Goal: Information Seeking & Learning: Compare options

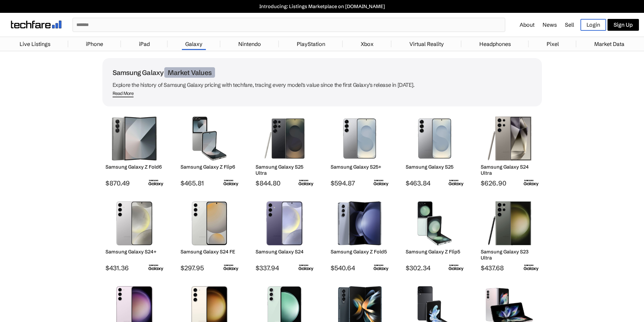
scroll to position [68, 0]
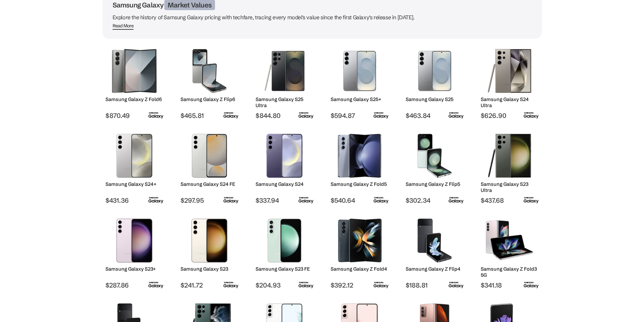
click at [124, 161] on img at bounding box center [135, 156] width 48 height 44
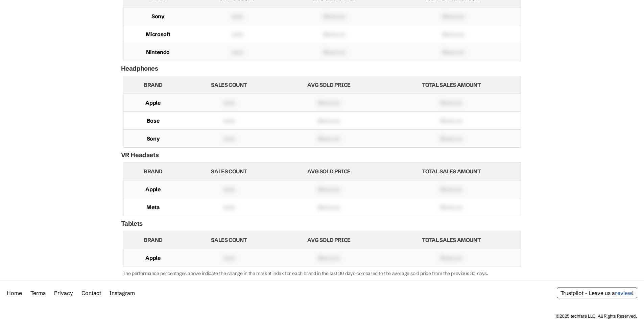
scroll to position [273, 0]
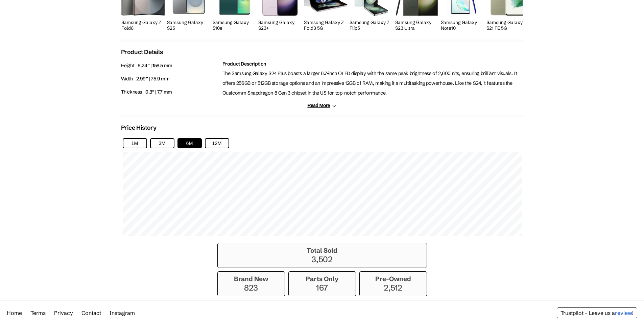
scroll to position [333, 0]
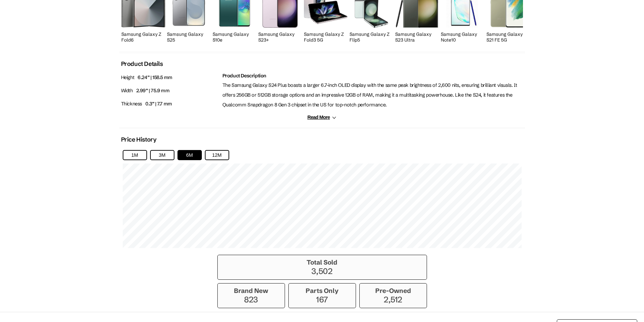
click at [333, 120] on icon at bounding box center [334, 117] width 5 height 5
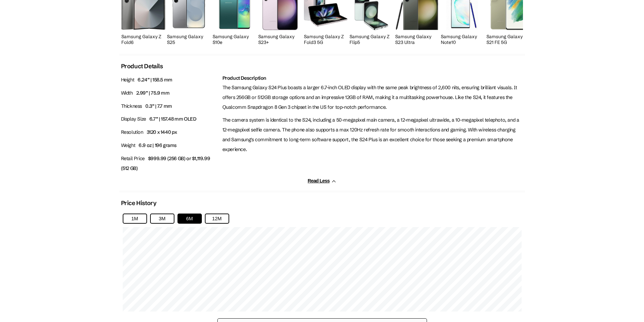
scroll to position [265, 0]
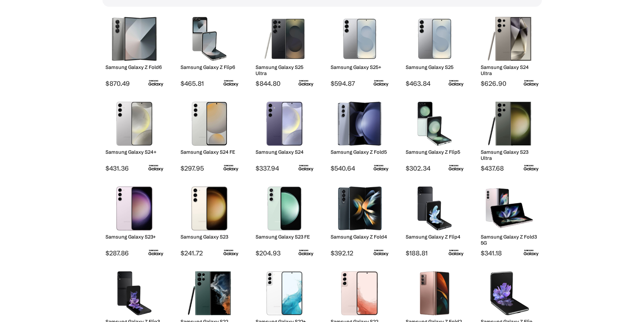
scroll to position [101, 0]
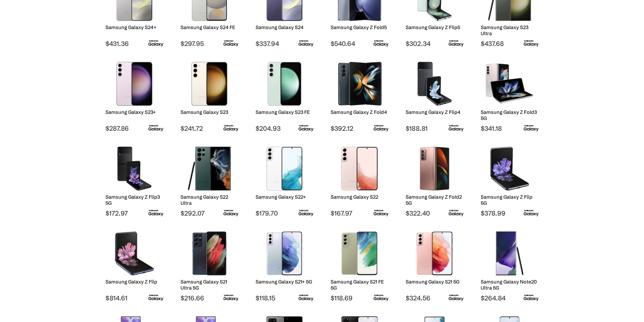
scroll to position [237, 0]
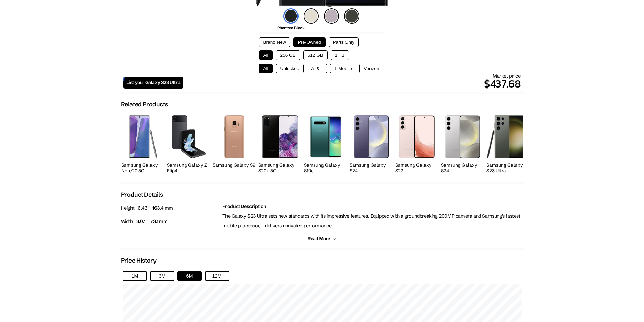
scroll to position [203, 0]
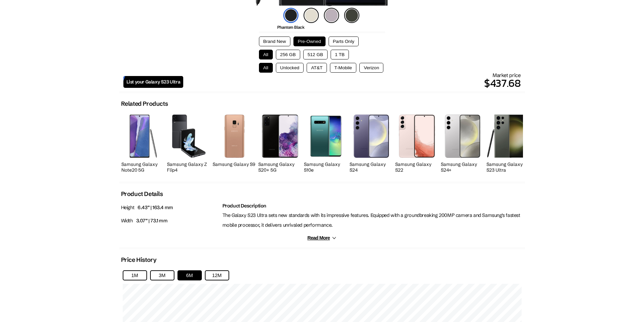
click at [324, 241] on button "Read More" at bounding box center [321, 238] width 29 height 6
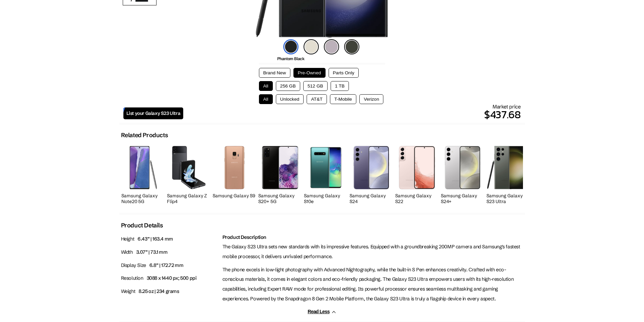
scroll to position [169, 0]
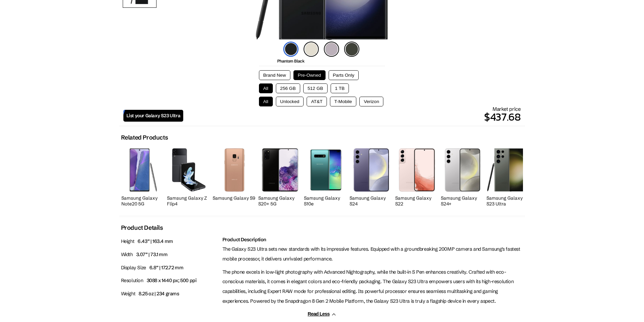
click at [287, 93] on button "256 GB" at bounding box center [288, 89] width 24 height 10
click at [59, 158] on body "Introducing: Listings Marketplace on techfare.com ✕ About News Sell Login Sign …" at bounding box center [322, 191] width 644 height 720
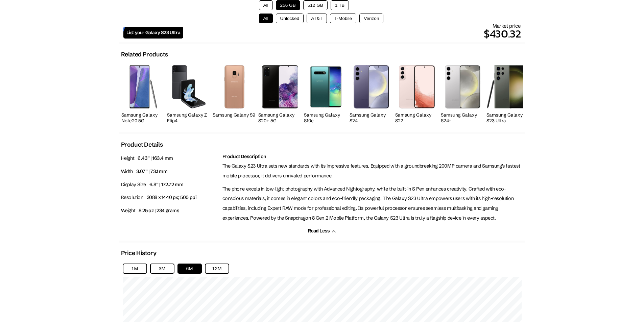
scroll to position [264, 0]
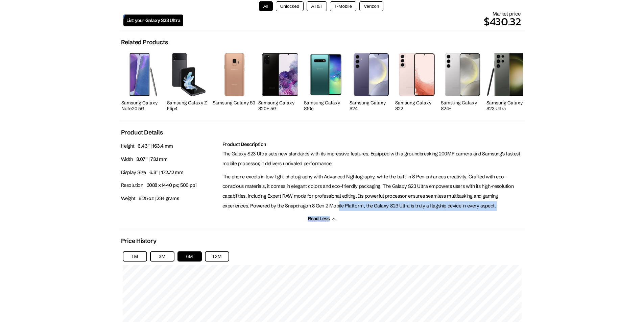
click at [338, 219] on div "Phantom Black Cream Lavender Green Brand New Pre-Owned Parts Only All 256 GB 51…" at bounding box center [322, 111] width 406 height 604
click at [334, 220] on icon at bounding box center [334, 219] width 4 height 2
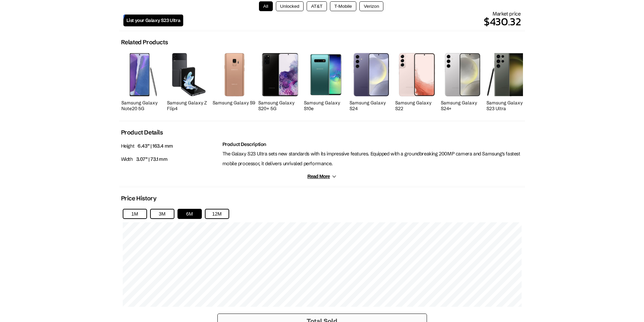
click at [414, 209] on p "The phone excels in low-light photography with Advanced Nightography, while the…" at bounding box center [373, 191] width 301 height 39
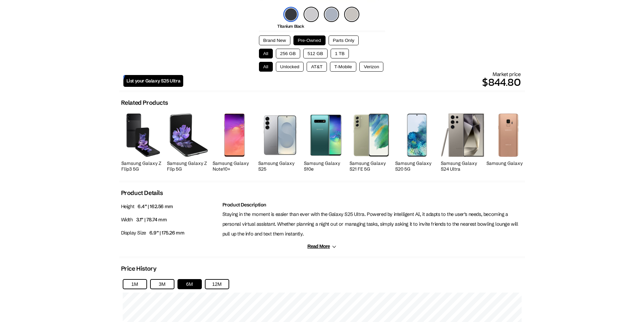
scroll to position [271, 0]
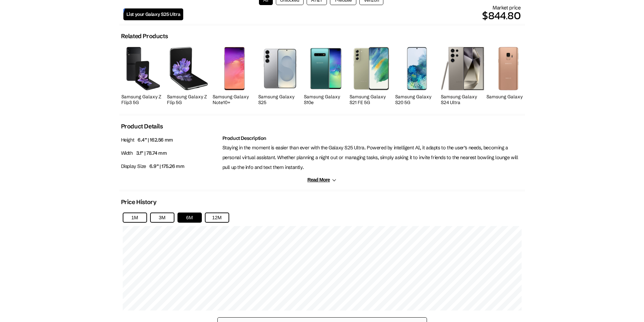
click at [320, 182] on button "Read More" at bounding box center [321, 180] width 29 height 6
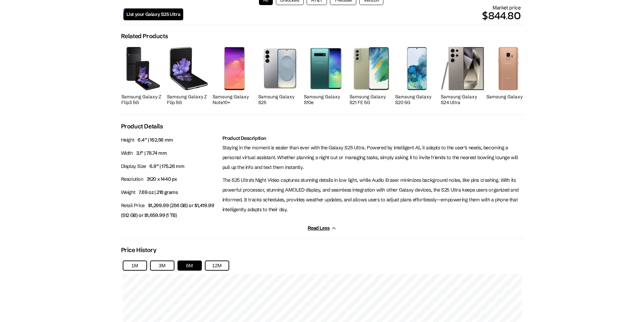
scroll to position [284, 0]
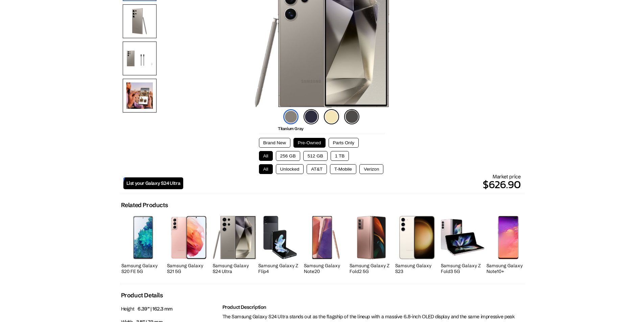
scroll to position [203, 0]
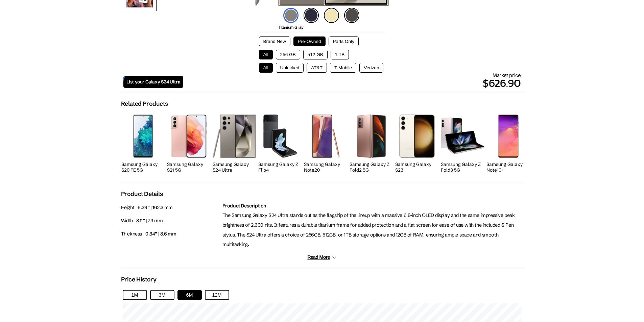
click at [322, 260] on button "Read More" at bounding box center [321, 258] width 29 height 6
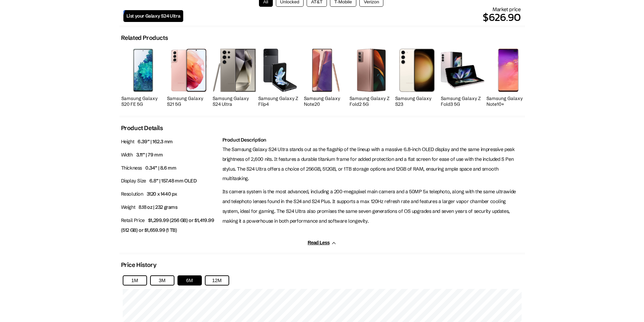
scroll to position [271, 0]
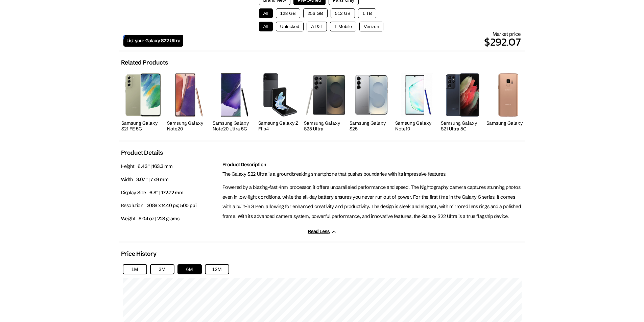
scroll to position [271, 0]
